Goal: Task Accomplishment & Management: Manage account settings

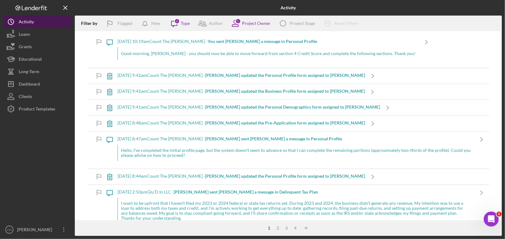
click at [34, 19] on button "Icon/History Activity" at bounding box center [37, 22] width 69 height 12
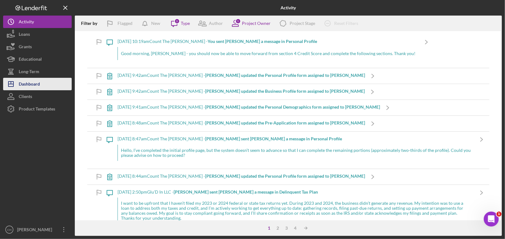
click at [27, 85] on div "Dashboard" at bounding box center [29, 85] width 21 height 14
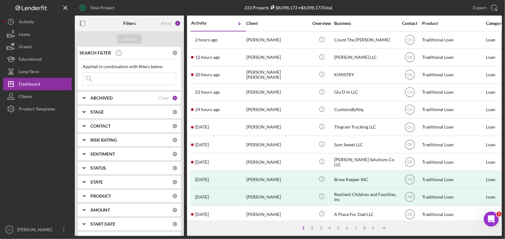
click at [119, 79] on input at bounding box center [129, 79] width 93 height 12
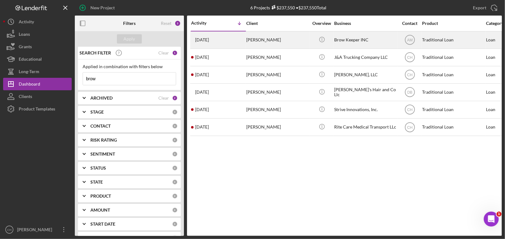
type input "brow"
click at [294, 38] on div "Rianne Pitts" at bounding box center [277, 40] width 62 height 17
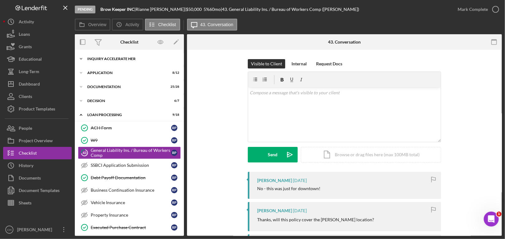
click at [136, 59] on div "Inquiry Accelerate Her" at bounding box center [131, 59] width 89 height 4
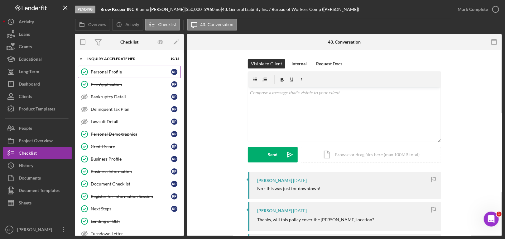
click at [114, 76] on link "Personal Profile Personal Profile R P" at bounding box center [129, 72] width 103 height 12
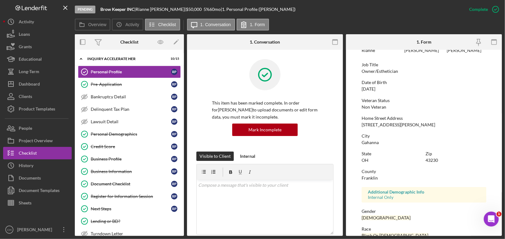
scroll to position [104, 0]
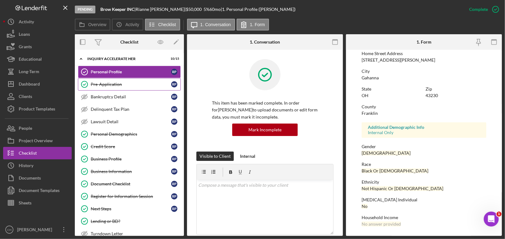
click at [112, 86] on div "Pre-Application" at bounding box center [131, 84] width 80 height 5
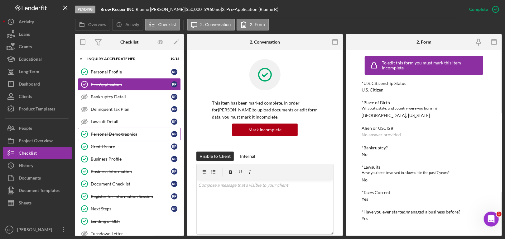
click at [113, 136] on div "Personal Demographics" at bounding box center [131, 134] width 80 height 5
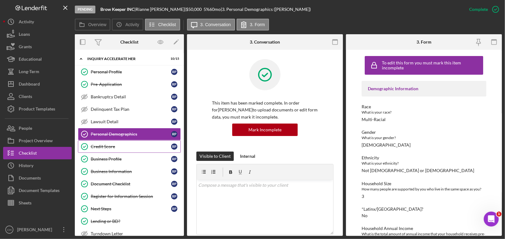
click at [114, 151] on link "Credit Score Credit Score R P" at bounding box center [129, 147] width 103 height 12
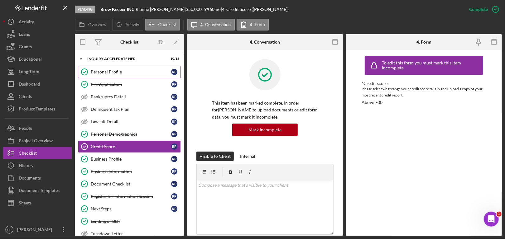
click at [113, 72] on div "Personal Profile" at bounding box center [131, 72] width 80 height 5
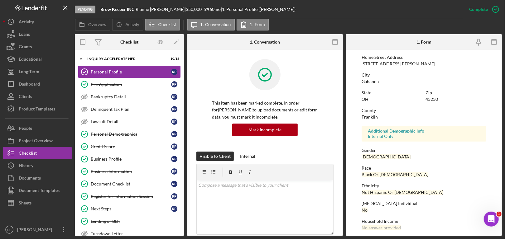
scroll to position [104, 0]
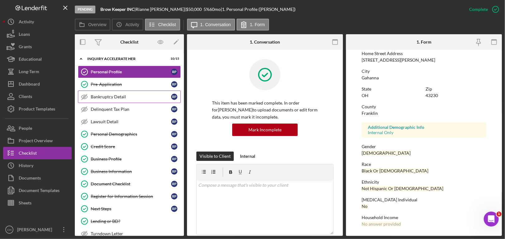
click at [121, 96] on div "Bankruptcy Detail" at bounding box center [131, 96] width 80 height 5
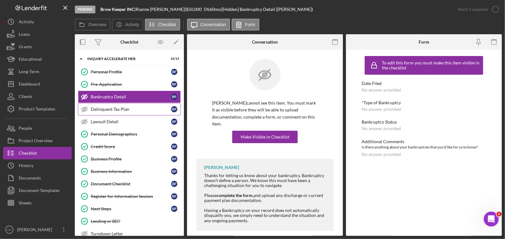
click at [130, 109] on div "Delinquent Tax Plan" at bounding box center [131, 109] width 80 height 5
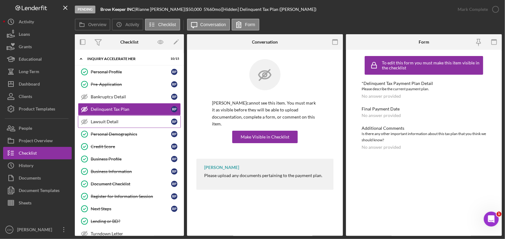
click at [130, 120] on div "Lawsuit Detail" at bounding box center [131, 121] width 80 height 5
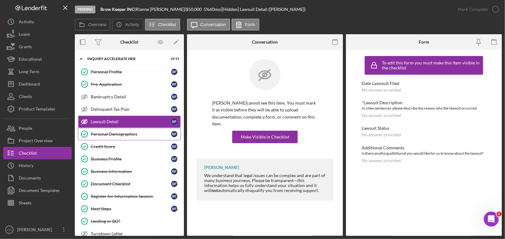
click at [136, 134] on div "Personal Demographics" at bounding box center [131, 134] width 80 height 5
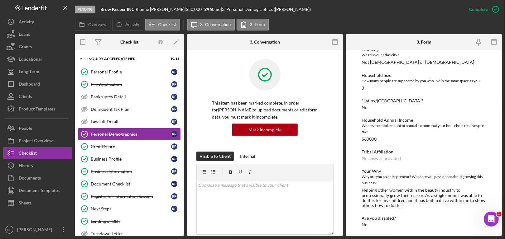
scroll to position [109, 0]
click at [117, 141] on link "Credit Score Credit Score R P" at bounding box center [129, 147] width 103 height 12
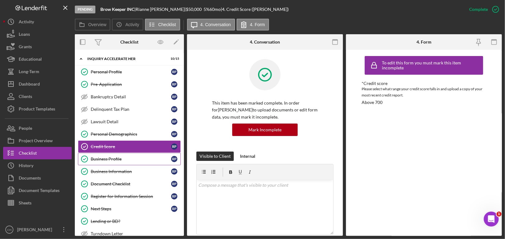
click at [115, 160] on div "Business Profile" at bounding box center [131, 159] width 80 height 5
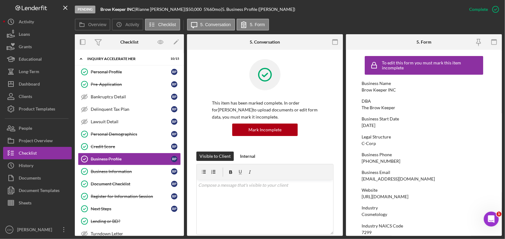
click at [408, 197] on div "https://www.thebrowkeeper.com" at bounding box center [385, 197] width 47 height 5
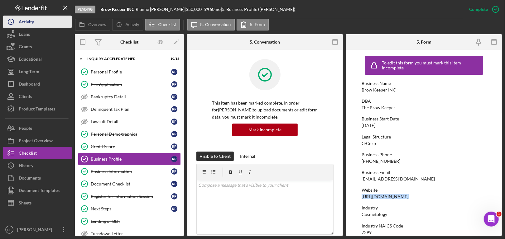
click at [36, 19] on button "Icon/History Activity" at bounding box center [37, 22] width 69 height 12
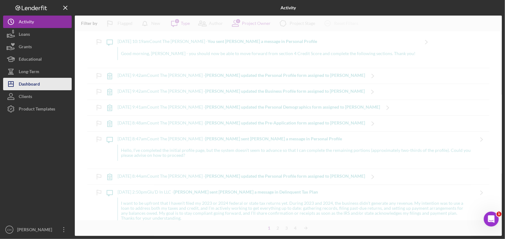
click at [31, 81] on div "Dashboard" at bounding box center [29, 85] width 21 height 14
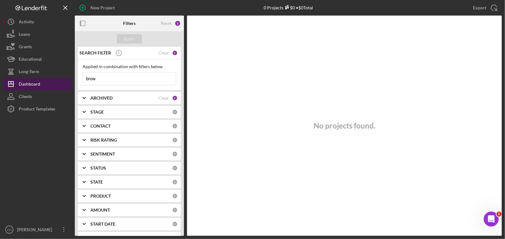
click at [31, 81] on div "Dashboard" at bounding box center [30, 85] width 22 height 14
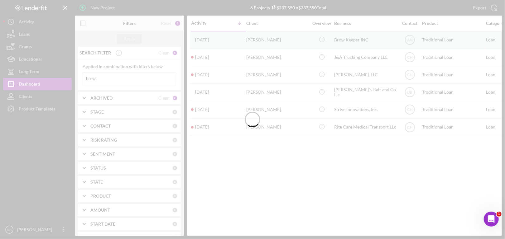
click at [100, 79] on div at bounding box center [252, 119] width 505 height 239
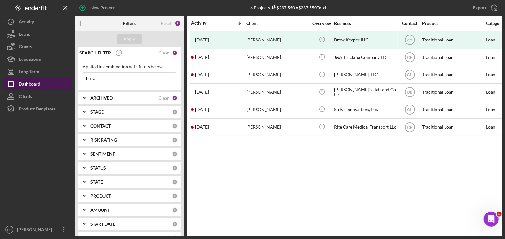
drag, startPoint x: 96, startPoint y: 79, endPoint x: 69, endPoint y: 78, distance: 26.8
click at [69, 78] on div "New Project 6 Projects $237,550 • $237,550 Total brow Export Icon/Export Filter…" at bounding box center [252, 118] width 499 height 236
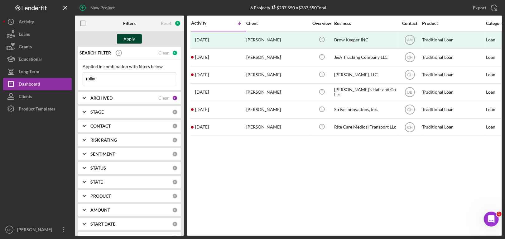
type input "rollin"
click at [126, 41] on div "Apply" at bounding box center [130, 38] width 12 height 9
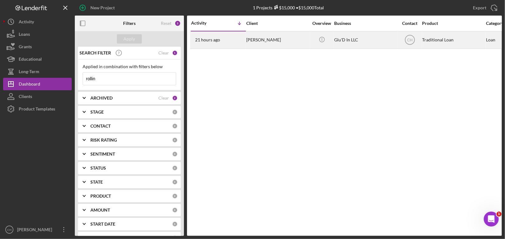
click at [241, 39] on div "21 hours ago Rollin Byrd" at bounding box center [218, 40] width 55 height 17
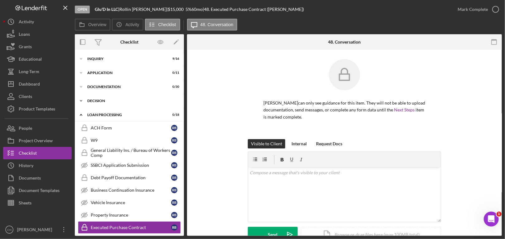
click at [109, 100] on div "Decision" at bounding box center [131, 101] width 89 height 4
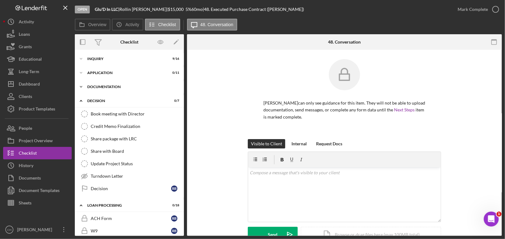
click at [113, 86] on div "Documentation" at bounding box center [131, 87] width 89 height 4
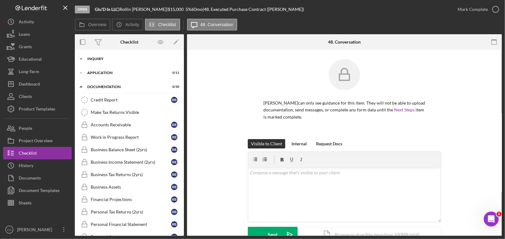
click at [108, 57] on div "Inquiry" at bounding box center [131, 59] width 89 height 4
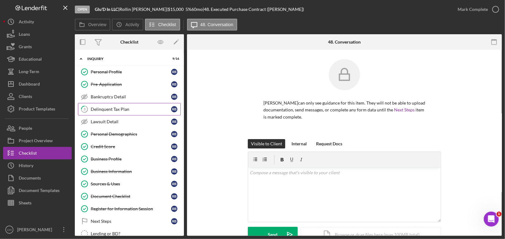
click at [99, 111] on link "3 Delinquent Tax Plan R B" at bounding box center [129, 109] width 103 height 12
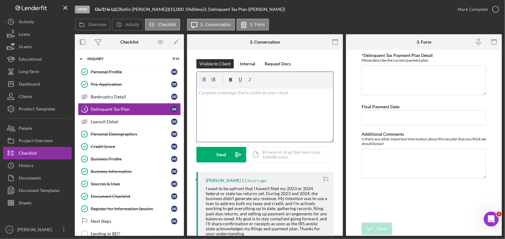
click at [255, 104] on div "v Color teal Color pink Remove color Add row above Add row below Add column bef…" at bounding box center [265, 115] width 137 height 55
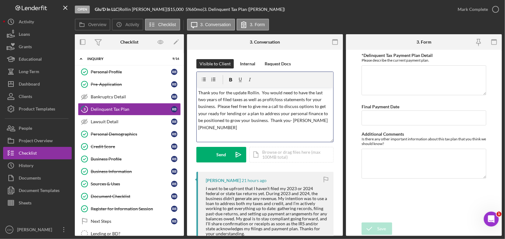
click at [282, 93] on p "Thank you for the update Rollin. You would need to have the last two years of f…" at bounding box center [265, 110] width 133 height 42
click at [215, 107] on p "Thank you for the update Rollin. You would need to have the last two years of f…" at bounding box center [265, 110] width 133 height 42
click at [300, 116] on p "Thank you for the update Rollin. You would need to have the last two years of f…" at bounding box center [265, 113] width 133 height 49
click at [301, 115] on p "Thank you for the update Rollin. You would need to have the last two years of f…" at bounding box center [265, 113] width 133 height 49
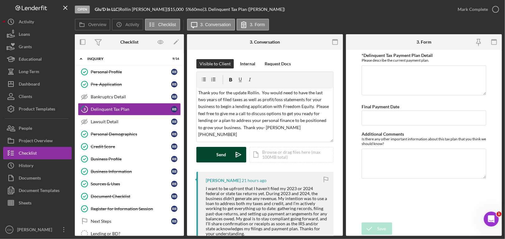
click at [217, 157] on div "Send" at bounding box center [222, 155] width 10 height 16
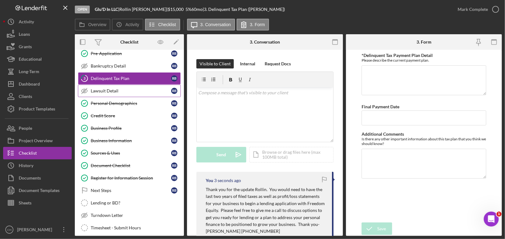
scroll to position [31, 0]
click at [104, 188] on div "Next Steps" at bounding box center [131, 190] width 80 height 5
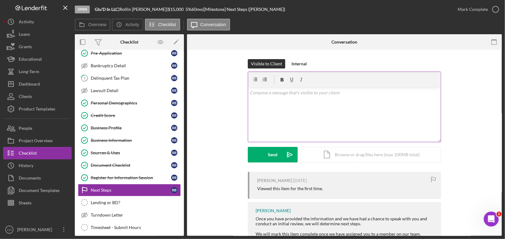
scroll to position [21, 0]
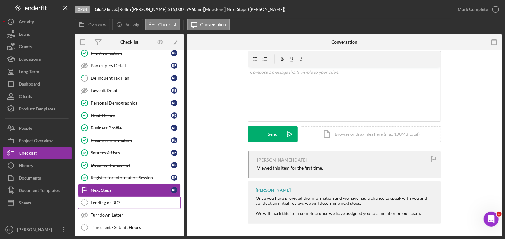
click at [127, 206] on link "Lending or BD? Lending or BD?" at bounding box center [129, 203] width 103 height 12
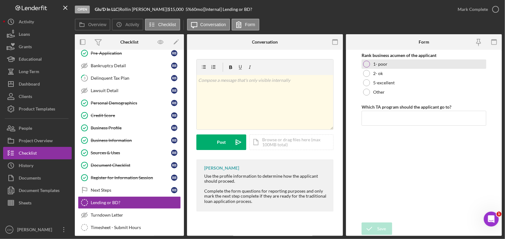
click at [372, 63] on div "1- poor" at bounding box center [424, 64] width 125 height 9
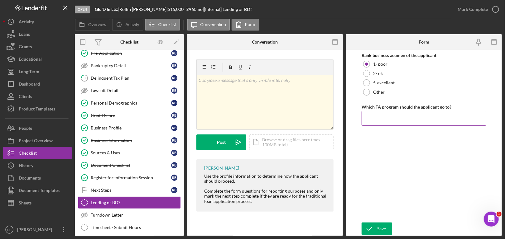
click at [372, 119] on input "Which TA program should the applicant go to?" at bounding box center [424, 118] width 125 height 15
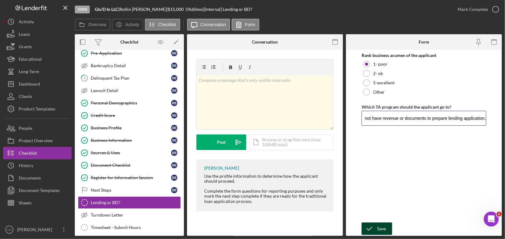
type input "BD, does not have revenue or documents to prepare lending application."
click at [381, 230] on div "Save" at bounding box center [381, 229] width 9 height 12
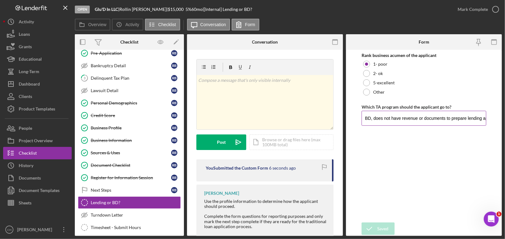
click at [416, 116] on input "BD, does not have revenue or documents to prepare lending application." at bounding box center [424, 118] width 125 height 15
click at [265, 85] on div "v Color teal Color pink Remove color Add row above Add row below Add column bef…" at bounding box center [265, 102] width 137 height 55
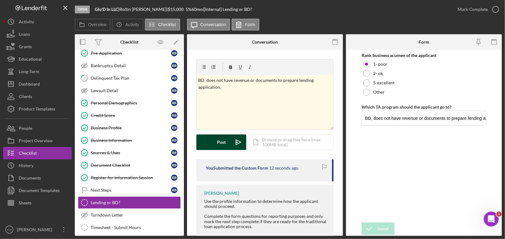
click at [222, 144] on div "Post" at bounding box center [221, 143] width 9 height 16
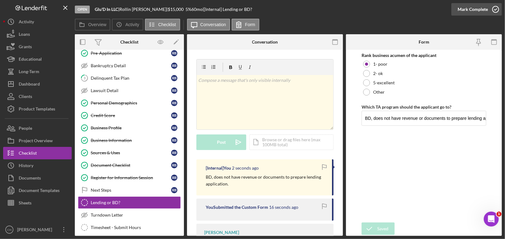
click at [492, 10] on icon "button" at bounding box center [496, 10] width 16 height 16
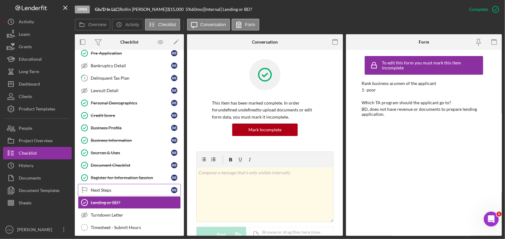
click at [116, 189] on div "Next Steps" at bounding box center [131, 190] width 80 height 5
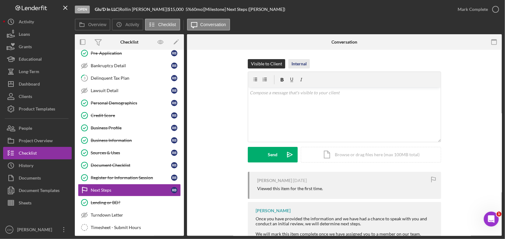
click at [305, 63] on div "Internal" at bounding box center [299, 63] width 15 height 9
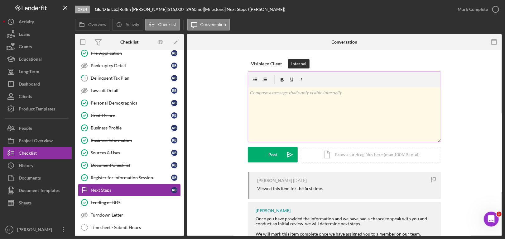
click at [295, 94] on p at bounding box center [344, 92] width 189 height 7
click at [492, 8] on icon "button" at bounding box center [496, 10] width 16 height 16
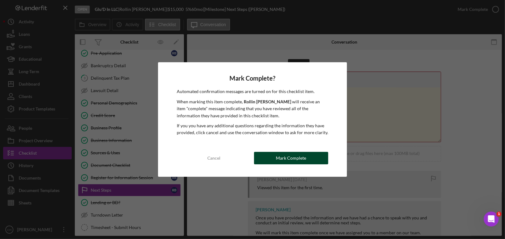
click at [295, 162] on div "Mark Complete" at bounding box center [291, 158] width 30 height 12
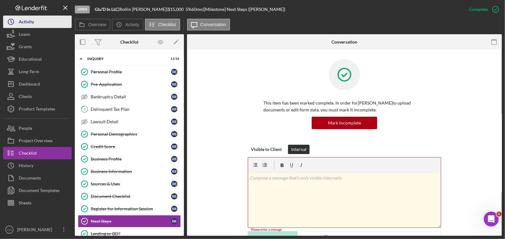
click at [26, 23] on div "Activity" at bounding box center [26, 23] width 15 height 14
